Goal: Information Seeking & Learning: Learn about a topic

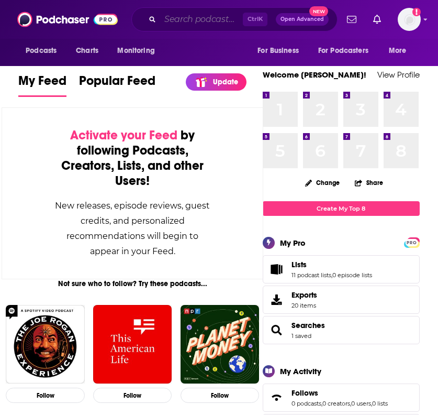
click at [172, 13] on input "Search podcasts, credits, & more..." at bounding box center [201, 19] width 83 height 17
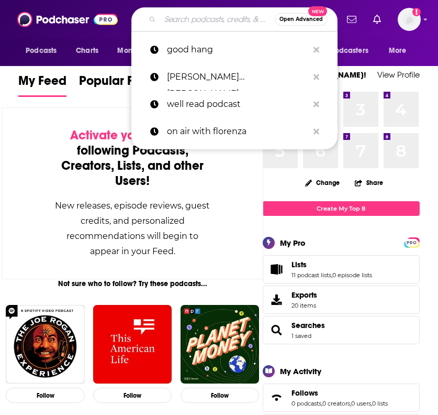
paste input "Sley House Presents"
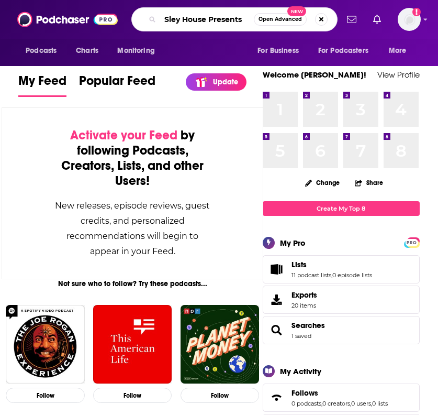
type input "Sley House Presents"
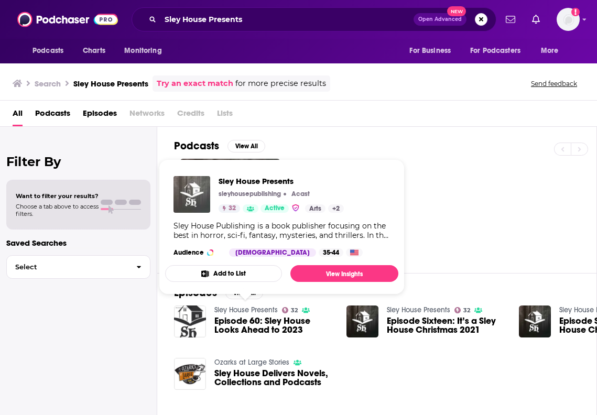
click at [194, 200] on img "Sley House Presents" at bounding box center [191, 194] width 37 height 37
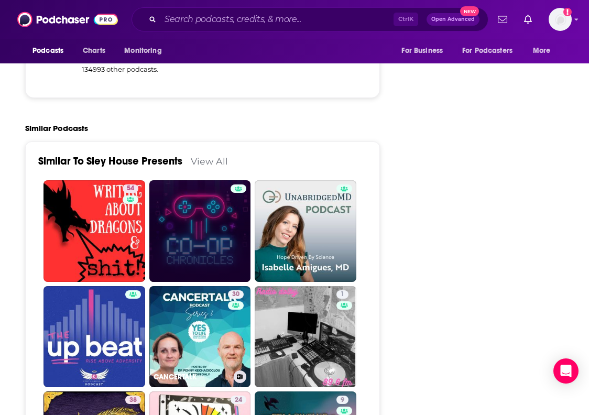
scroll to position [1938, 0]
